Goal: Find specific page/section: Find specific page/section

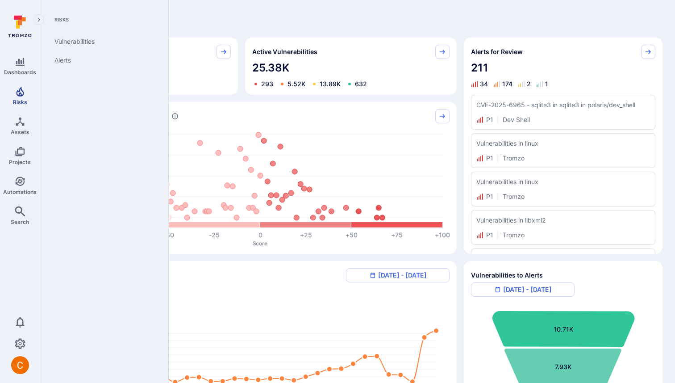
click at [21, 95] on icon "Risks" at bounding box center [20, 92] width 8 height 10
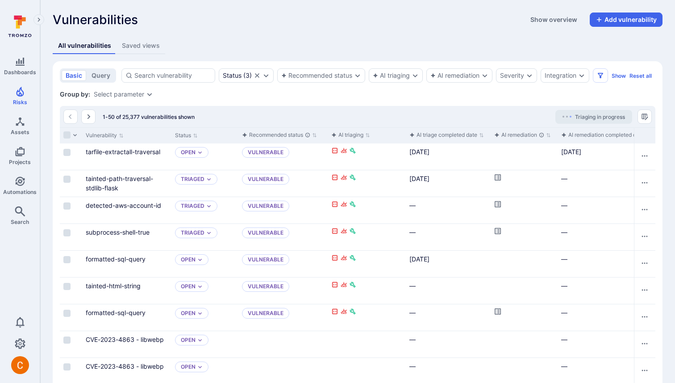
drag, startPoint x: 138, startPoint y: 46, endPoint x: 200, endPoint y: 75, distance: 68.5
click at [138, 46] on div "Saved views" at bounding box center [141, 45] width 38 height 9
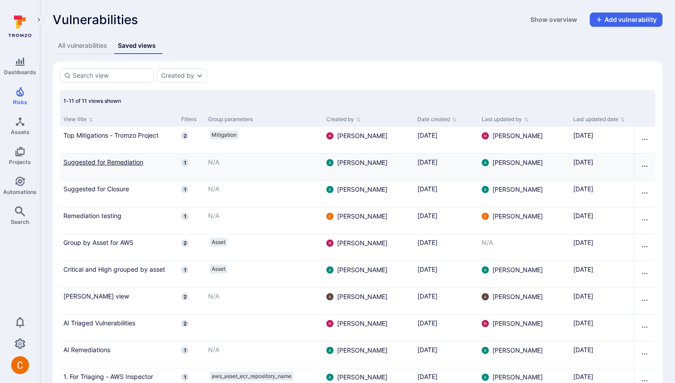
scroll to position [64, 0]
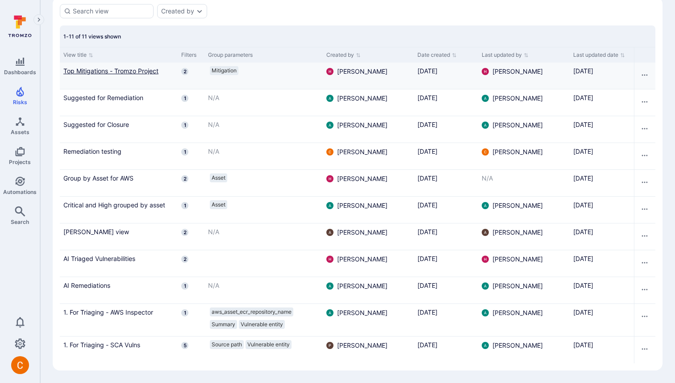
click at [142, 74] on link "Top Mitigations - Tromzo Project" at bounding box center [118, 70] width 111 height 9
